Goal: Information Seeking & Learning: Learn about a topic

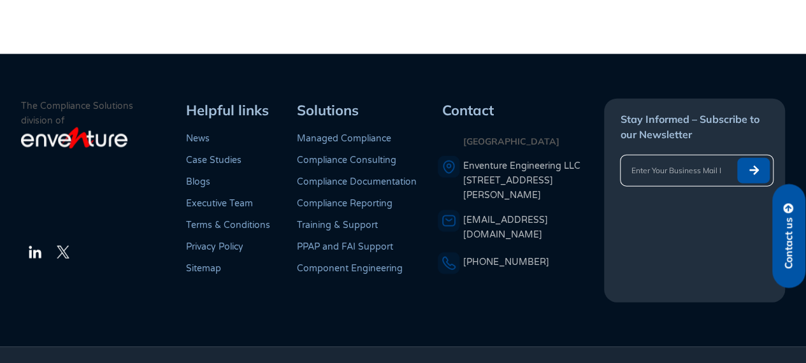
scroll to position [3837, 0]
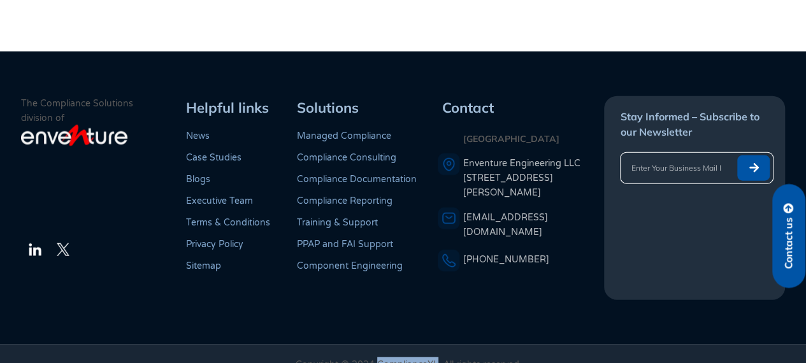
drag, startPoint x: 376, startPoint y: 343, endPoint x: 436, endPoint y: 343, distance: 59.9
click at [436, 357] on p "Copyright @ 2024 ComplianceXL. All rights reserved" at bounding box center [407, 364] width 705 height 15
copy p "ComplianceXL"
click at [37, 242] on img at bounding box center [34, 249] width 15 height 15
copy p "ComplianceXL"
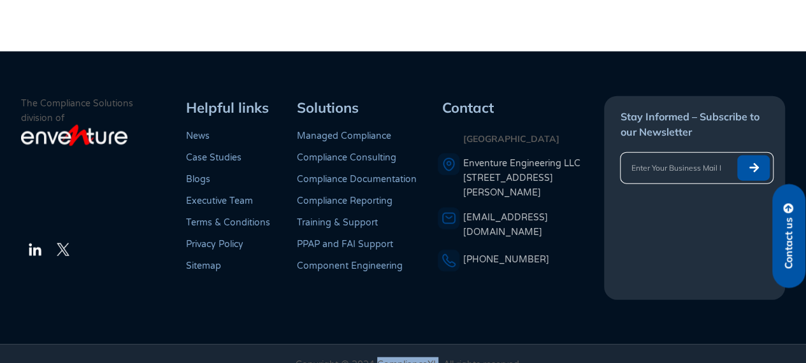
click at [430, 357] on p "Copyright @ 2024 ComplianceXL. All rights reserved" at bounding box center [407, 364] width 705 height 15
drag, startPoint x: 376, startPoint y: 342, endPoint x: 435, endPoint y: 342, distance: 58.6
click at [435, 357] on p "Copyright @ 2024 ComplianceXL. All rights reserved" at bounding box center [407, 364] width 705 height 15
copy p "ComplianceXL"
click at [34, 242] on img at bounding box center [34, 249] width 15 height 15
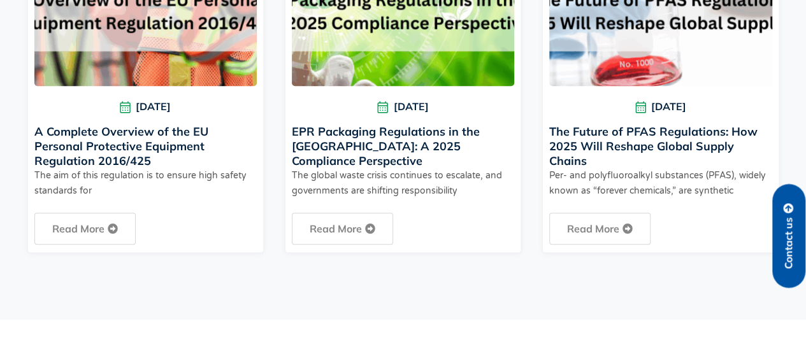
scroll to position [3009, 0]
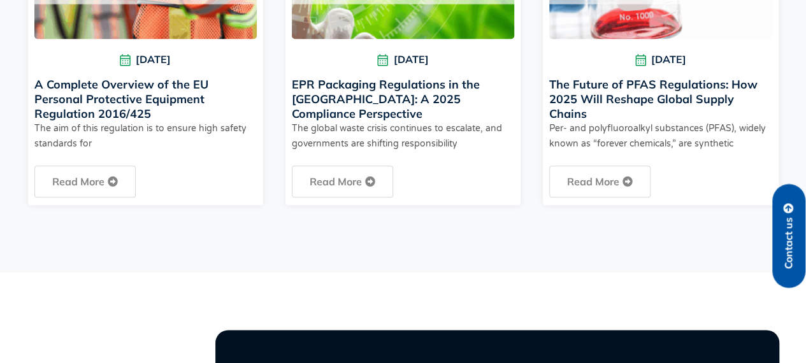
drag, startPoint x: 224, startPoint y: 103, endPoint x: 64, endPoint y: 98, distance: 159.4
click at [65, 97] on h3 "A Complete Overview of the EU Personal Protective Equipment Regulation 2016/425" at bounding box center [145, 99] width 222 height 44
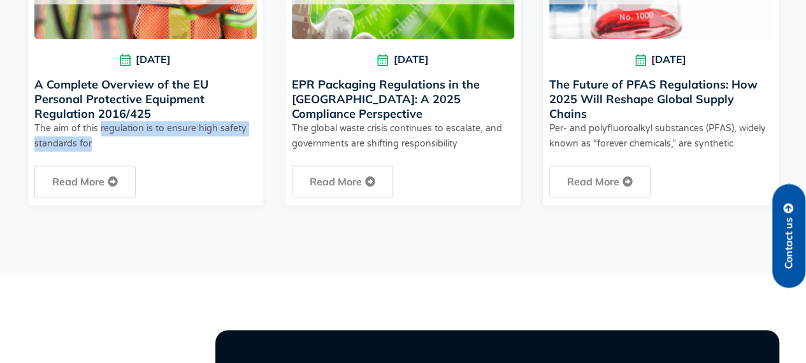
drag, startPoint x: 99, startPoint y: 120, endPoint x: 158, endPoint y: 138, distance: 61.3
click at [157, 138] on p "The aim of this regulation is to ensure high safety standards for" at bounding box center [145, 136] width 222 height 31
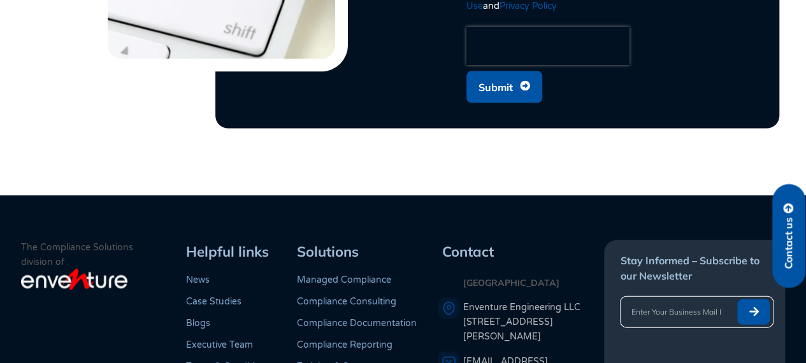
scroll to position [3773, 0]
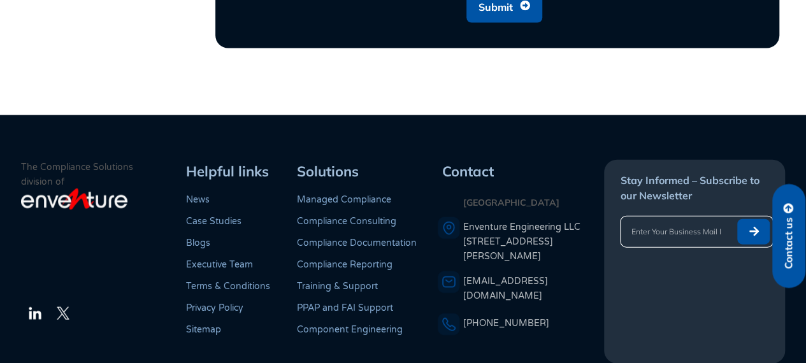
drag, startPoint x: 442, startPoint y: 187, endPoint x: 541, endPoint y: 231, distance: 108.1
click at [541, 231] on div "[GEOGRAPHIC_DATA] Enventure Engineering LLC [STREET_ADDRESS][PERSON_NAME]" at bounding box center [520, 230] width 164 height 68
copy div "USA Enventure Engineering LLC [STREET_ADDRESS][PERSON_NAME]"
click at [402, 261] on p "Compliance Reporting" at bounding box center [367, 265] width 141 height 9
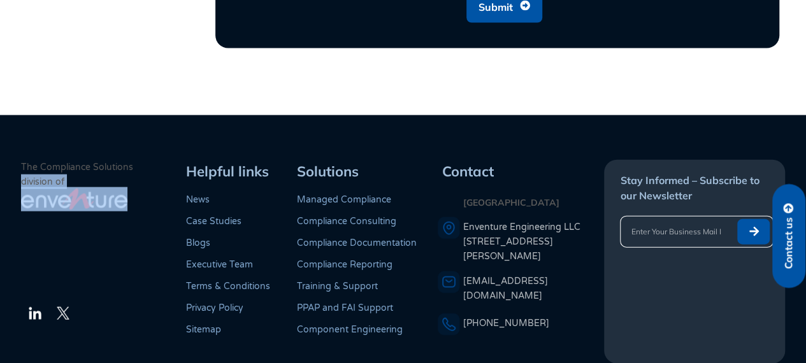
drag, startPoint x: 11, startPoint y: 179, endPoint x: 139, endPoint y: 182, distance: 127.5
click at [139, 182] on footer "The Compliance Solutions division of LinkedIn Twitter Helpful links News Case S…" at bounding box center [403, 261] width 806 height 293
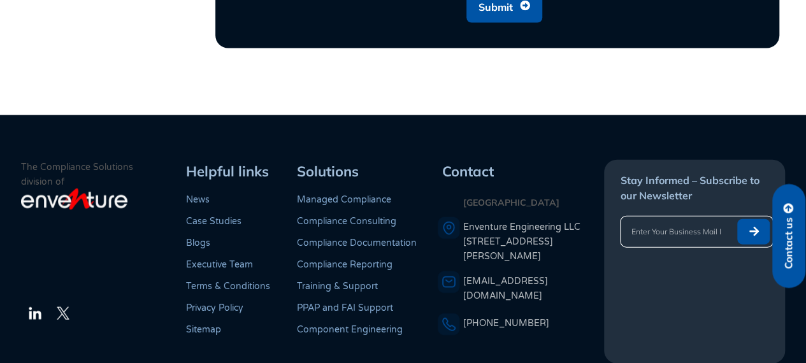
click at [423, 217] on p "Compliance Consulting" at bounding box center [367, 221] width 141 height 9
drag, startPoint x: 561, startPoint y: 291, endPoint x: 463, endPoint y: 290, distance: 98.8
click at [463, 316] on div "[PHONE_NUMBER]" at bounding box center [521, 323] width 167 height 15
copy link "[PHONE_NUMBER]"
copy link "[EMAIL_ADDRESS][DOMAIN_NAME]"
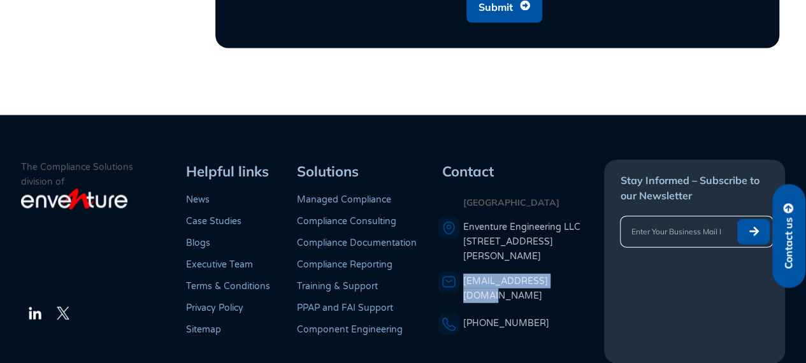
drag, startPoint x: 571, startPoint y: 259, endPoint x: 464, endPoint y: 267, distance: 107.4
click at [464, 274] on div "[EMAIL_ADDRESS][DOMAIN_NAME]" at bounding box center [521, 288] width 167 height 29
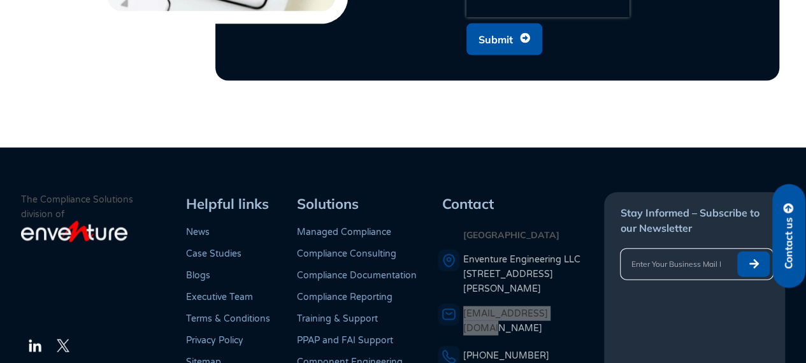
scroll to position [3837, 0]
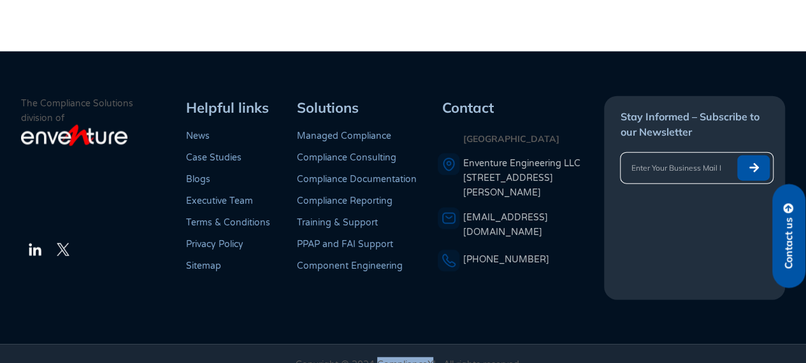
drag, startPoint x: 376, startPoint y: 344, endPoint x: 433, endPoint y: 341, distance: 57.4
click at [433, 357] on p "Copyright @ 2024 ComplianceXL. All rights reserved" at bounding box center [407, 364] width 705 height 15
copy p "ComplianceX"
copy p "ComplianceXL"
